Goal: Check status: Check status

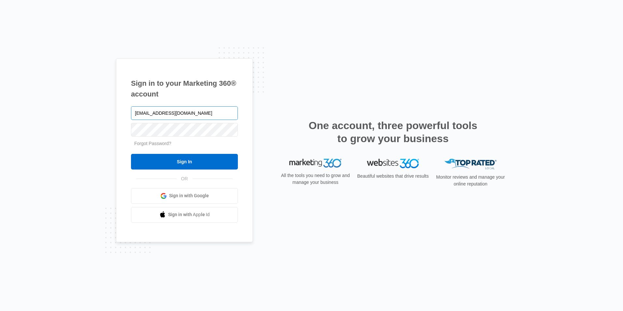
type input "[EMAIL_ADDRESS][DOMAIN_NAME]"
click at [131, 154] on input "Sign In" at bounding box center [184, 162] width 107 height 16
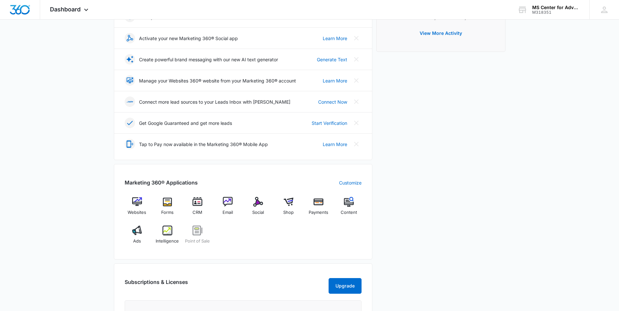
scroll to position [130, 0]
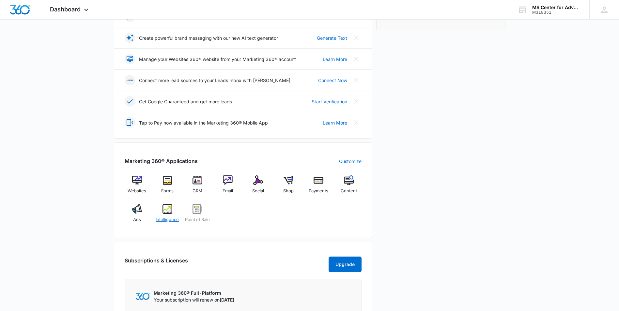
click at [164, 209] on img at bounding box center [167, 209] width 10 height 10
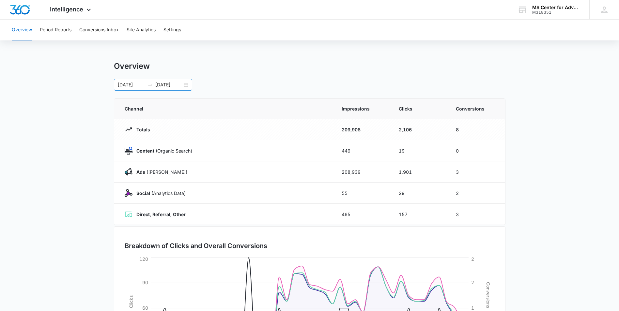
click at [186, 85] on div "[DATE] [DATE]" at bounding box center [153, 85] width 78 height 12
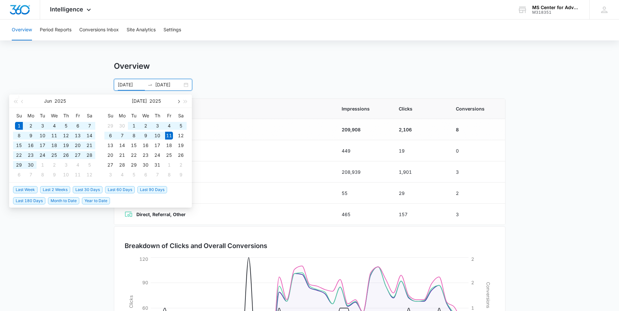
click at [178, 102] on span "button" at bounding box center [177, 101] width 3 height 3
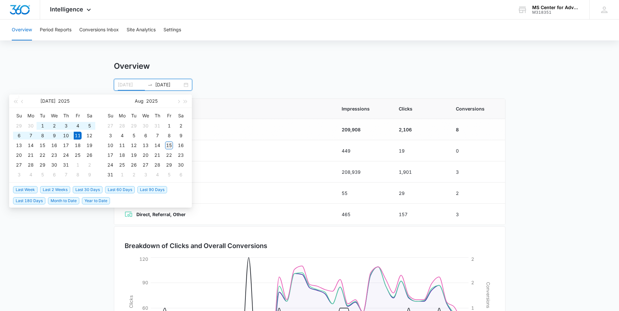
type input "[DATE]"
click at [166, 148] on div "15" at bounding box center [169, 146] width 8 height 8
click at [123, 82] on input "[DATE]" at bounding box center [131, 84] width 27 height 7
click at [21, 102] on button "button" at bounding box center [22, 101] width 7 height 13
type input "[DATE]"
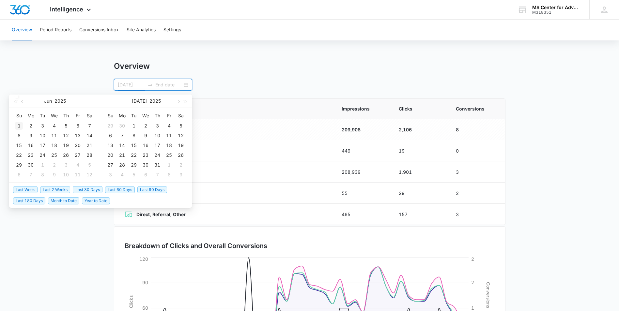
click at [20, 124] on div "1" at bounding box center [19, 126] width 8 height 8
type input "[DATE]"
click at [180, 101] on span "button" at bounding box center [177, 101] width 3 height 3
type input "[DATE]"
click at [168, 145] on div "15" at bounding box center [169, 146] width 8 height 8
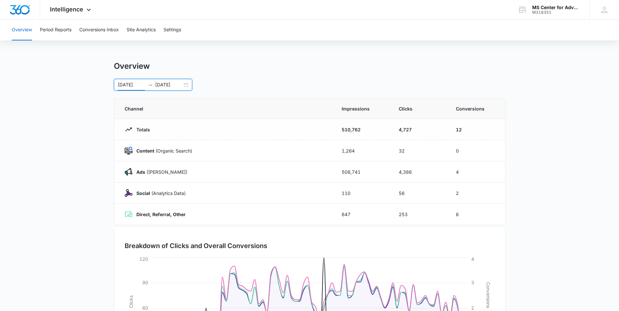
click at [124, 86] on input "[DATE]" at bounding box center [131, 84] width 27 height 7
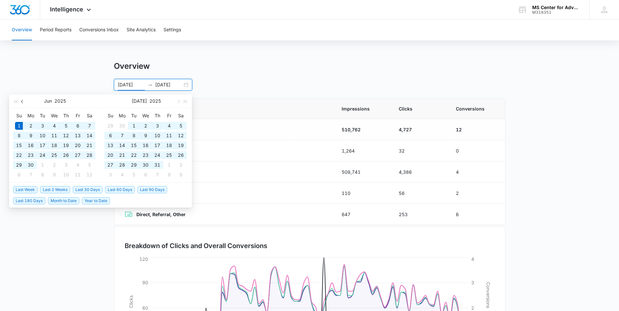
click at [20, 101] on button "button" at bounding box center [22, 101] width 7 height 13
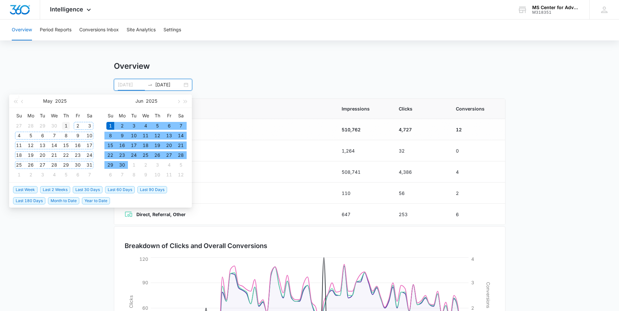
type input "[DATE]"
click at [68, 124] on div "1" at bounding box center [66, 126] width 8 height 8
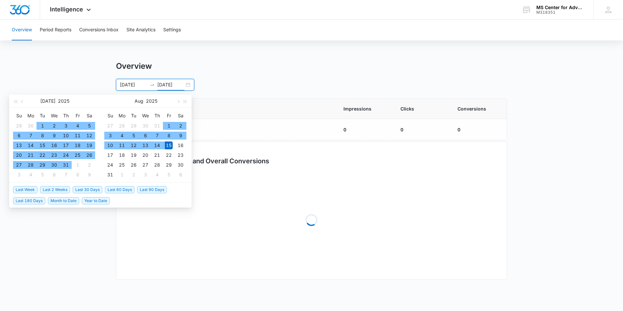
type input "[DATE]"
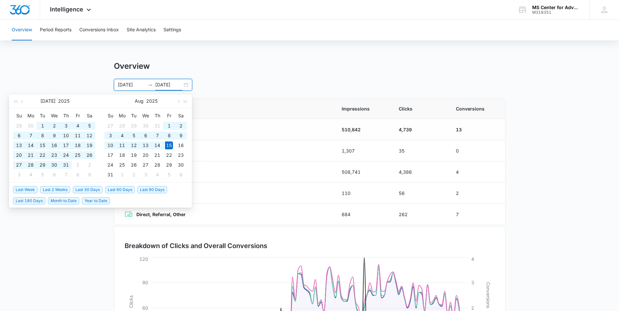
click at [551, 209] on main "Overview [DATE] [DATE] [DATE] Su Mo Tu We Th Fr Sa 29 30 1 2 3 4 5 6 7 8 9 10 1…" at bounding box center [309, 232] width 619 height 342
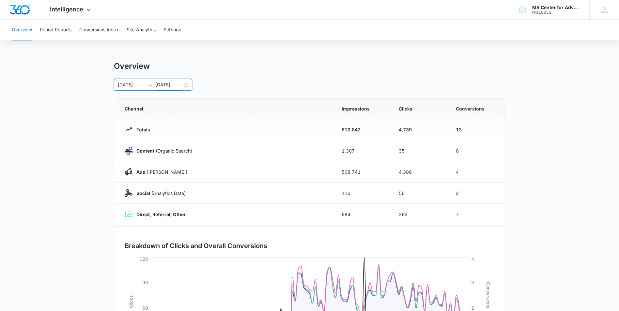
scroll to position [93, 0]
